Goal: Task Accomplishment & Management: Manage account settings

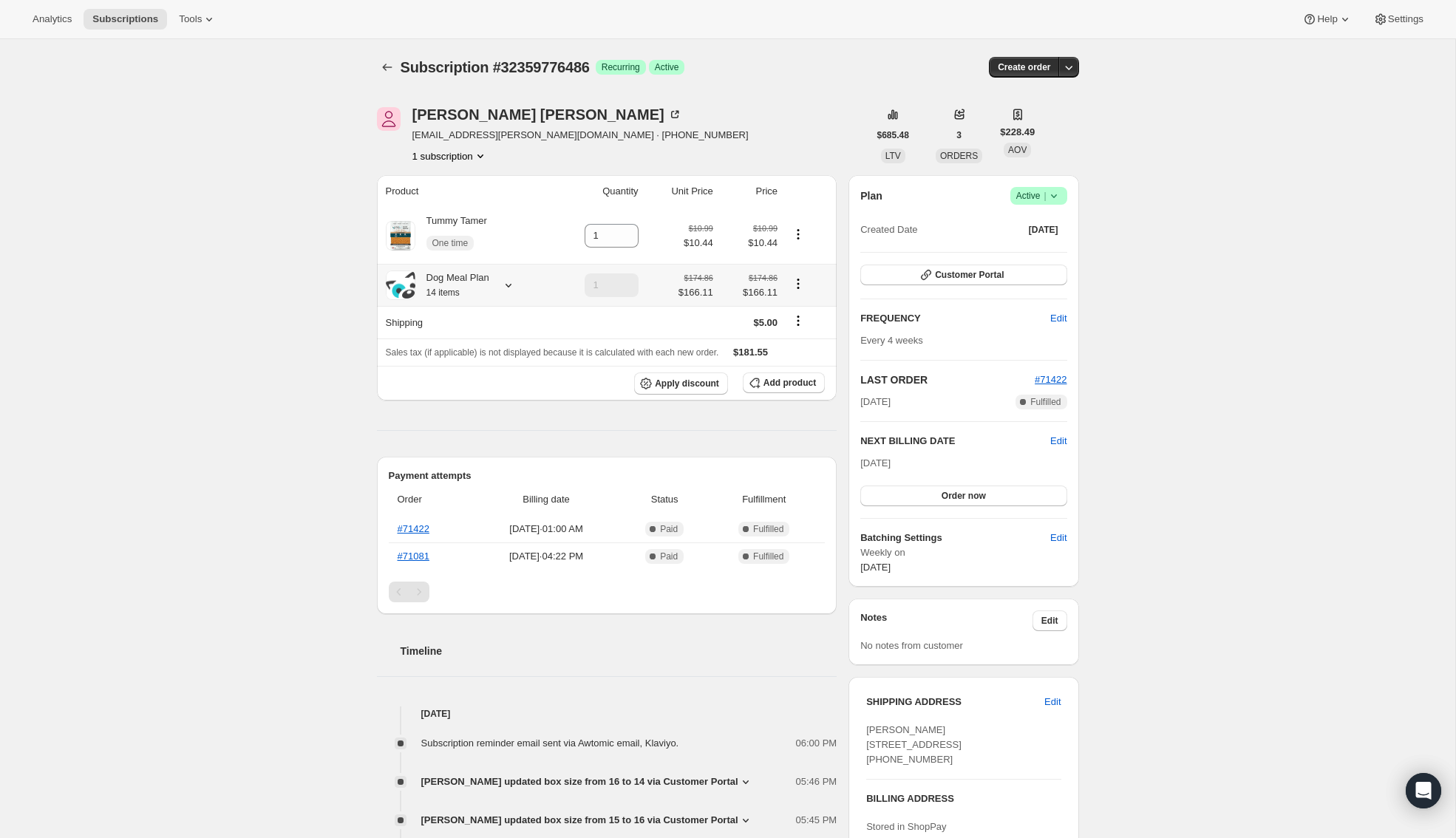
click at [508, 286] on icon at bounding box center [508, 286] width 6 height 3
click at [235, 295] on div "Subscription #32359776486. This page is ready Subscription #32359776486 Success…" at bounding box center [728, 781] width 1455 height 1484
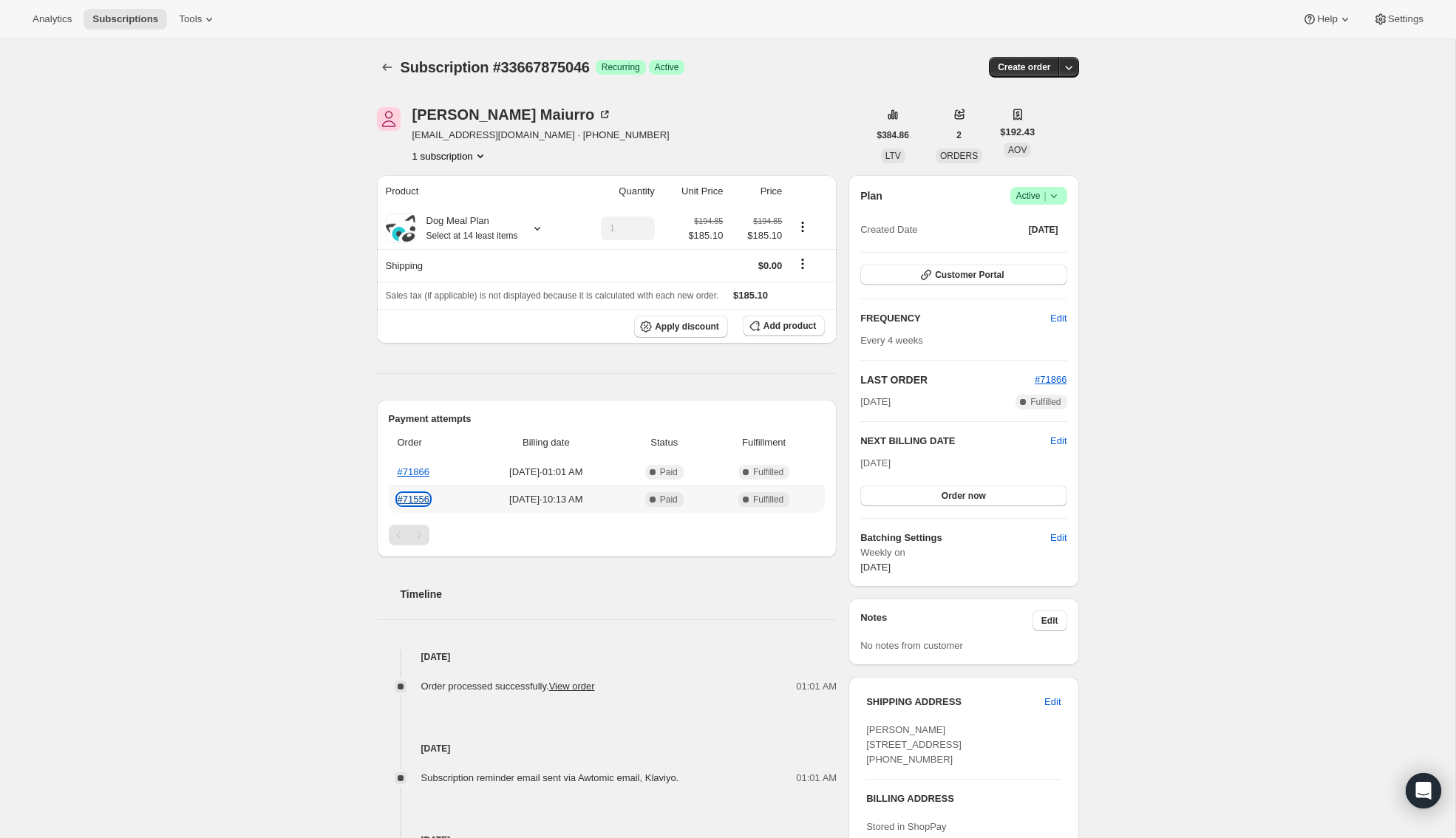
click at [403, 504] on link "#71556" at bounding box center [413, 499] width 32 height 11
